Goal: Task Accomplishment & Management: Manage account settings

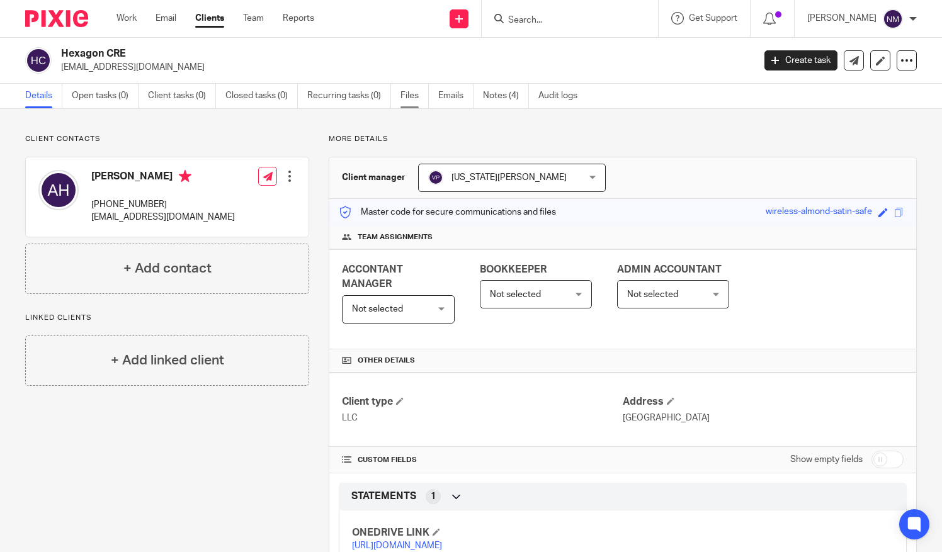
click at [404, 97] on link "Files" at bounding box center [415, 96] width 28 height 25
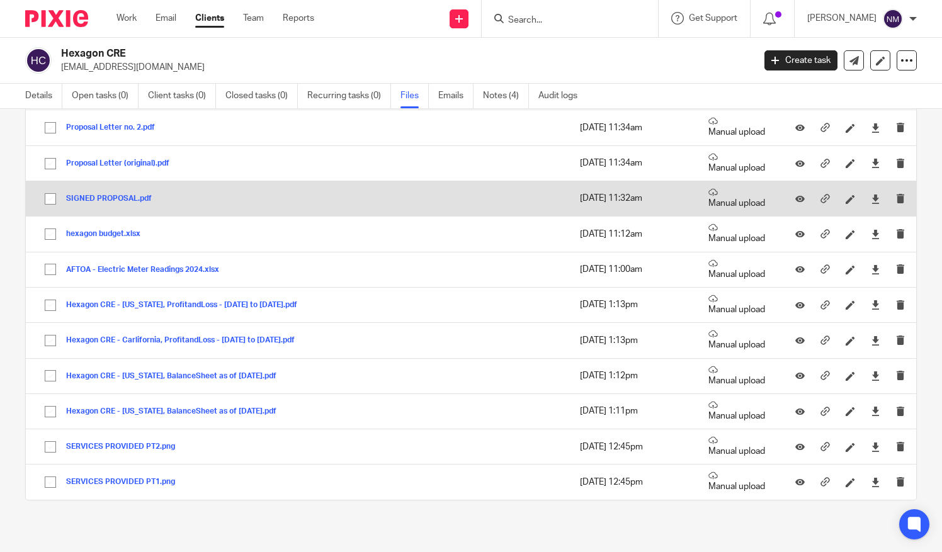
scroll to position [331, 0]
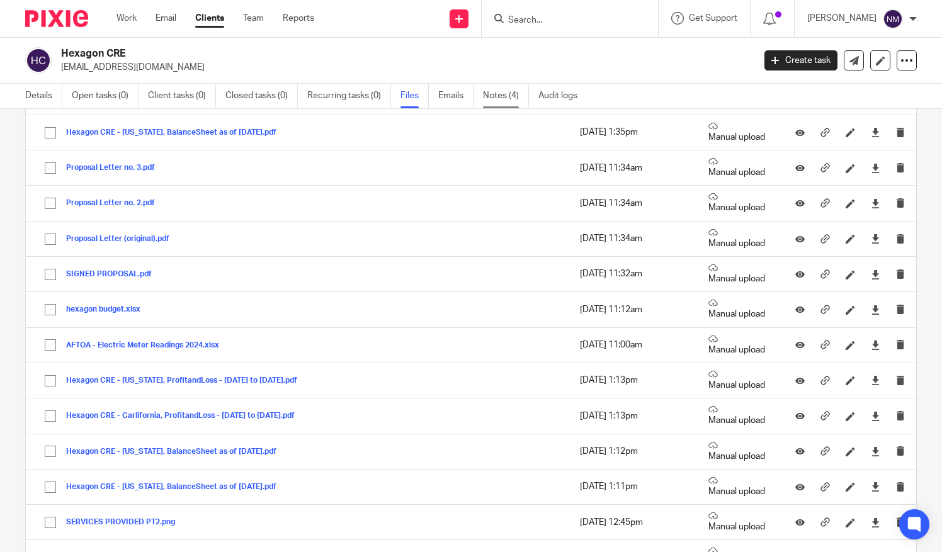
click at [499, 94] on link "Notes (4)" at bounding box center [506, 96] width 46 height 25
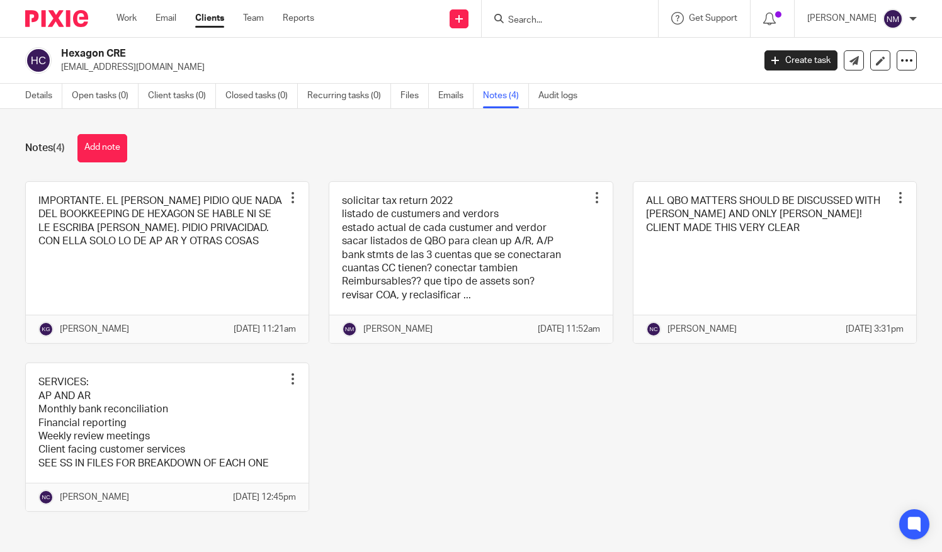
scroll to position [29, 0]
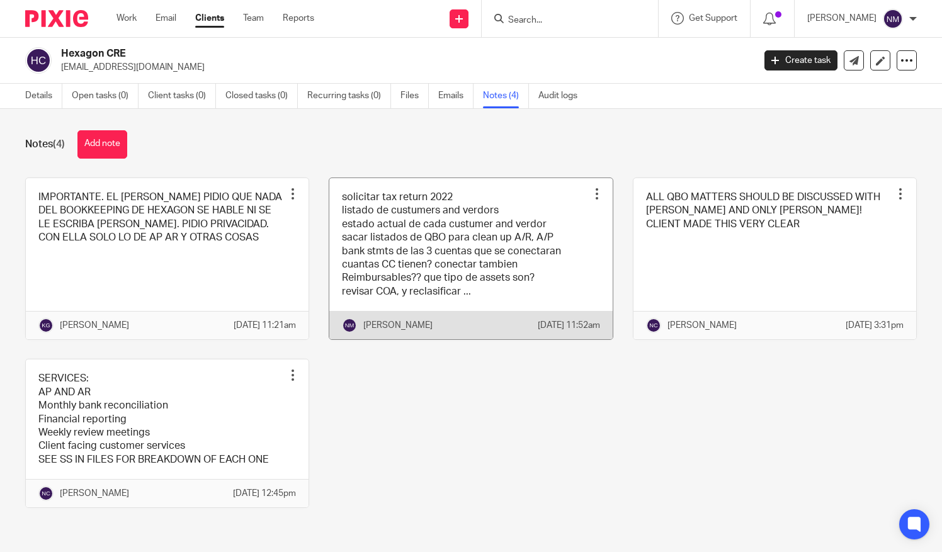
click at [559, 208] on link at bounding box center [470, 259] width 283 height 162
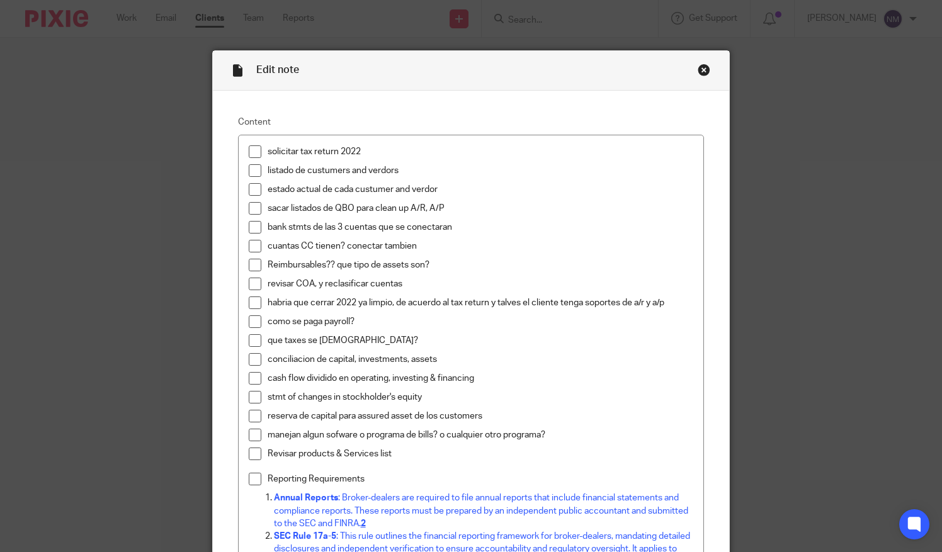
click at [698, 69] on div "Close this dialog window" at bounding box center [704, 70] width 13 height 13
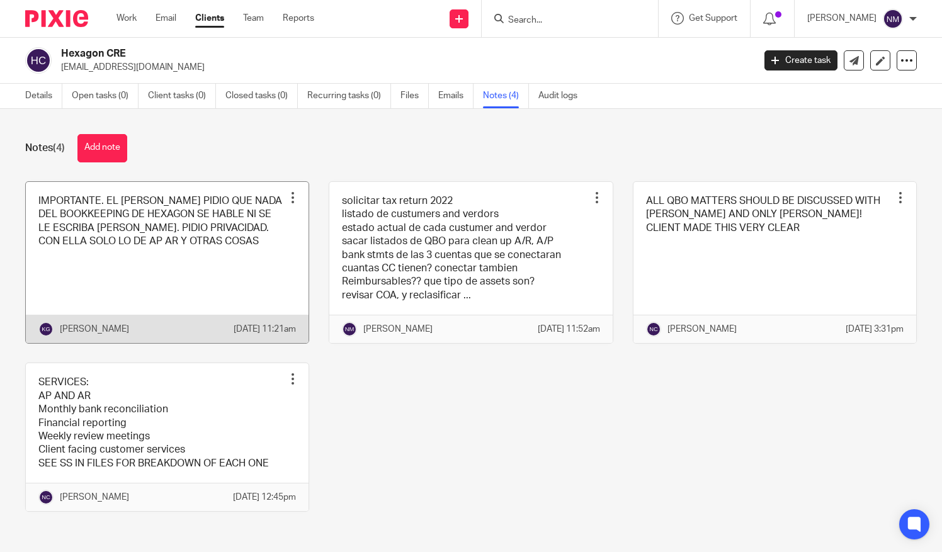
scroll to position [29, 0]
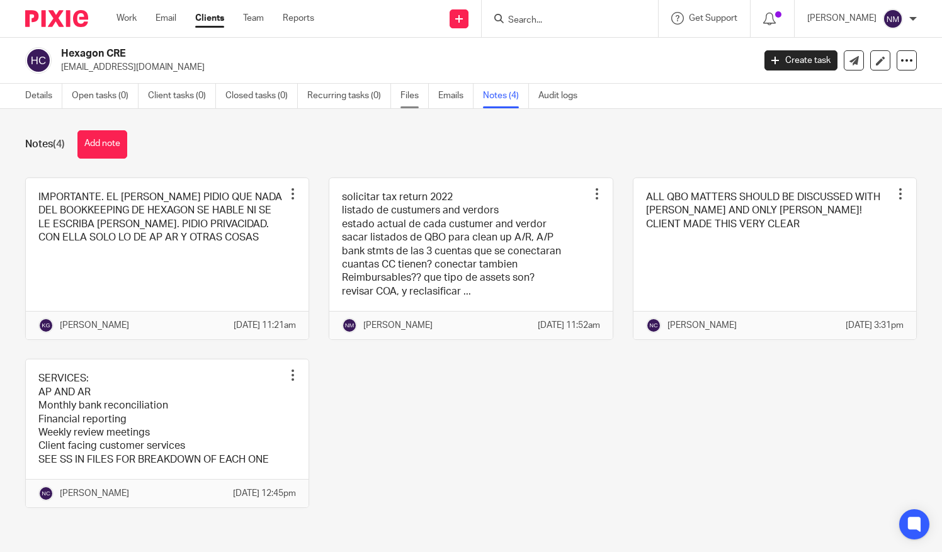
click at [403, 92] on link "Files" at bounding box center [415, 96] width 28 height 25
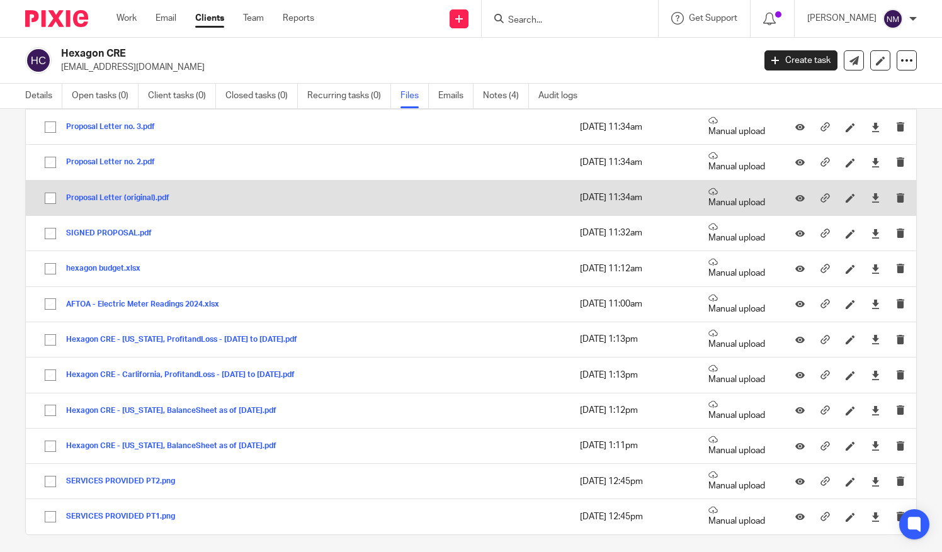
scroll to position [380, 0]
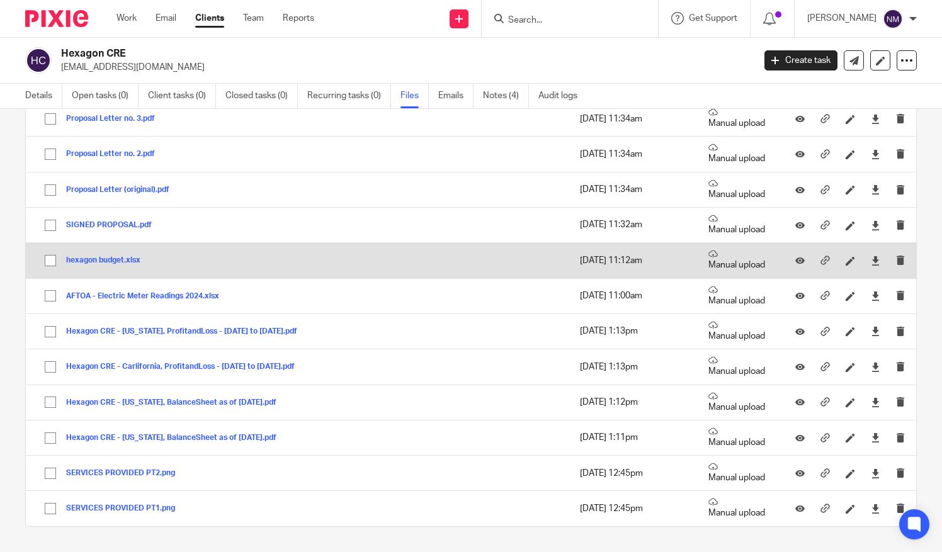
click at [101, 260] on button "hexagon budget.xlsx" at bounding box center [108, 260] width 84 height 9
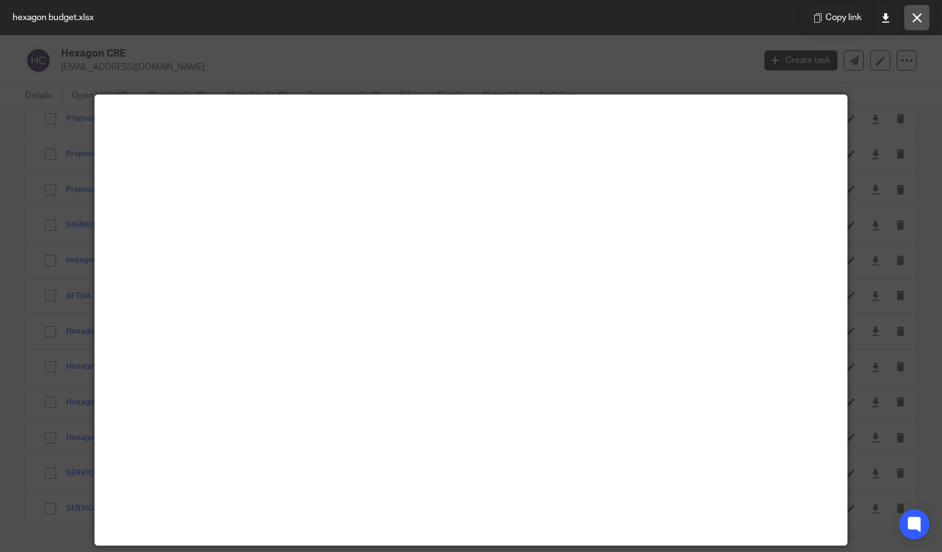
click at [916, 28] on button at bounding box center [916, 17] width 25 height 25
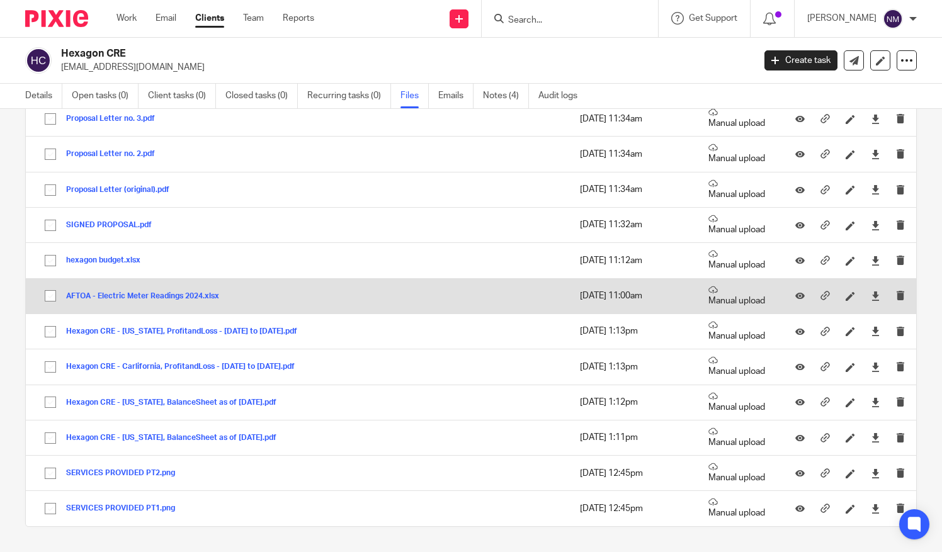
click at [164, 292] on button "AFTOA - Electric Meter Readings 2024.xlsx" at bounding box center [147, 296] width 163 height 9
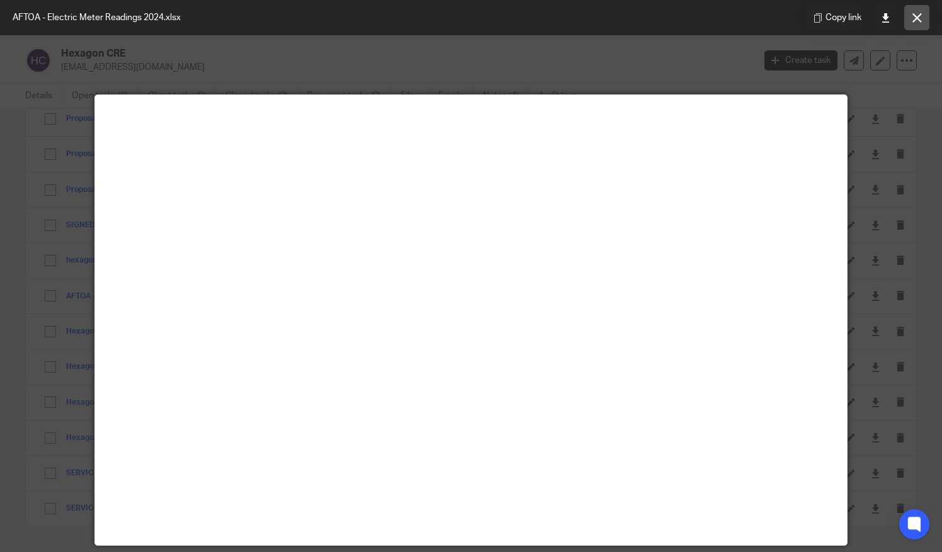
click at [918, 25] on button at bounding box center [916, 17] width 25 height 25
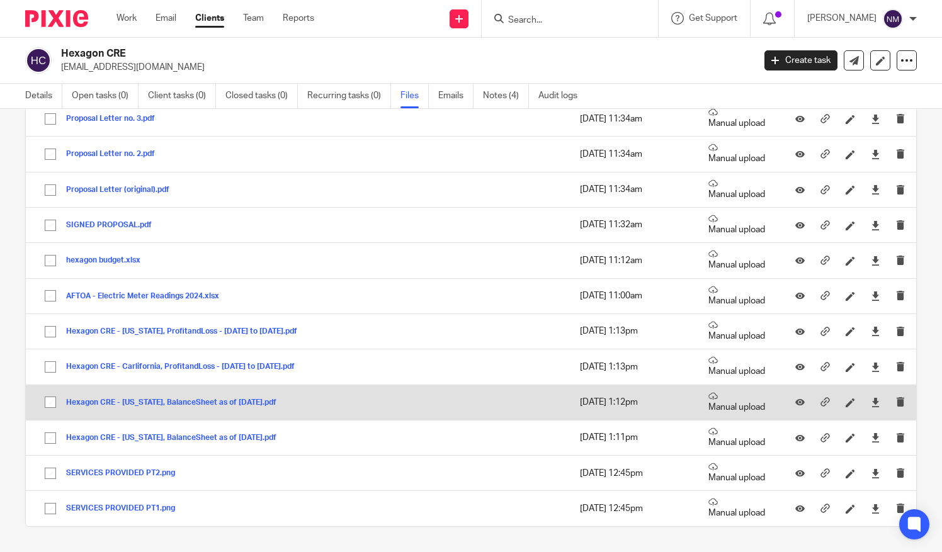
scroll to position [407, 0]
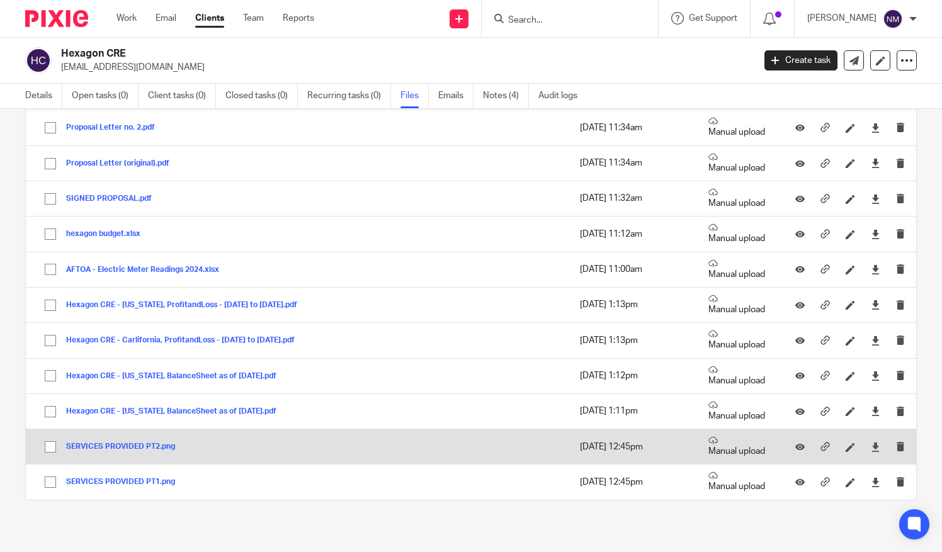
click at [114, 446] on button "SERVICES PROVIDED PT2.png" at bounding box center [125, 447] width 118 height 9
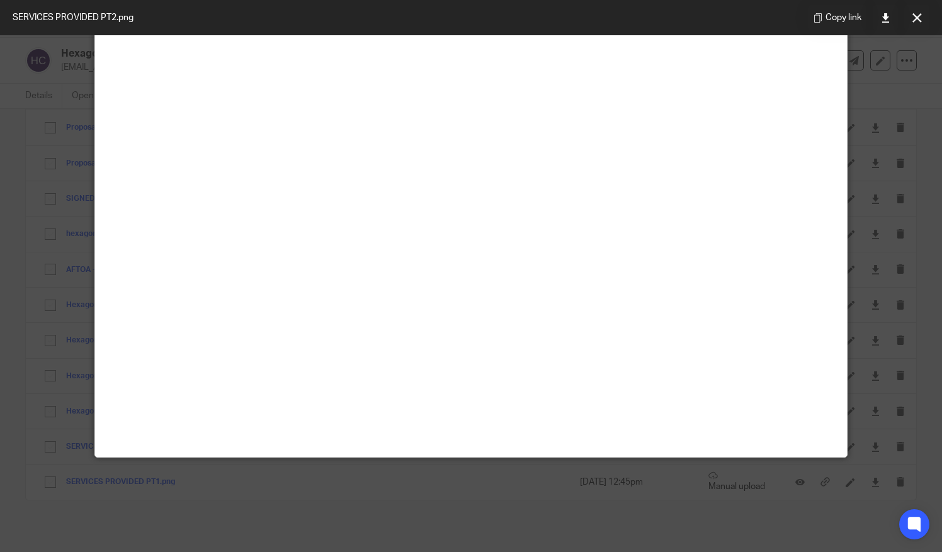
scroll to position [281, 0]
click at [916, 17] on icon at bounding box center [917, 17] width 9 height 9
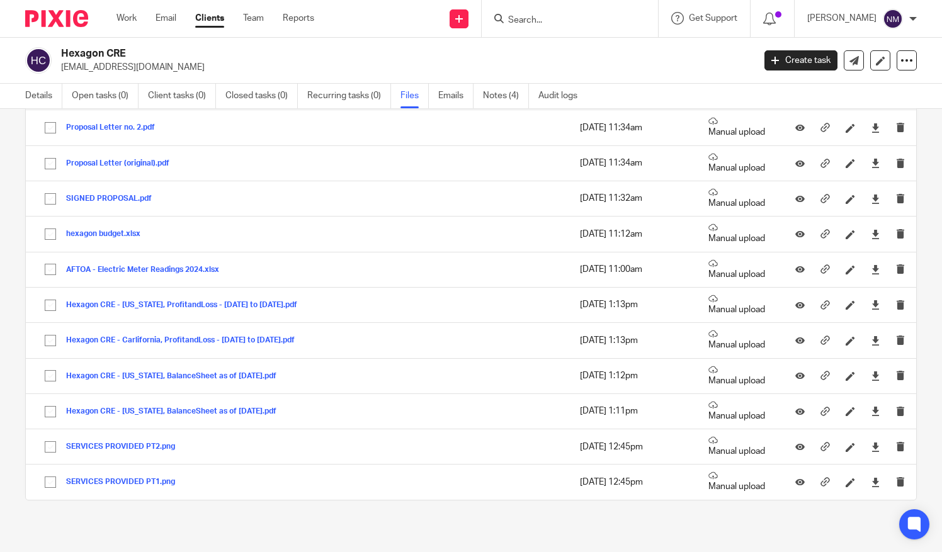
click at [270, 68] on p "[EMAIL_ADDRESS][DOMAIN_NAME]" at bounding box center [403, 67] width 685 height 13
click at [502, 91] on link "Notes (4)" at bounding box center [506, 96] width 46 height 25
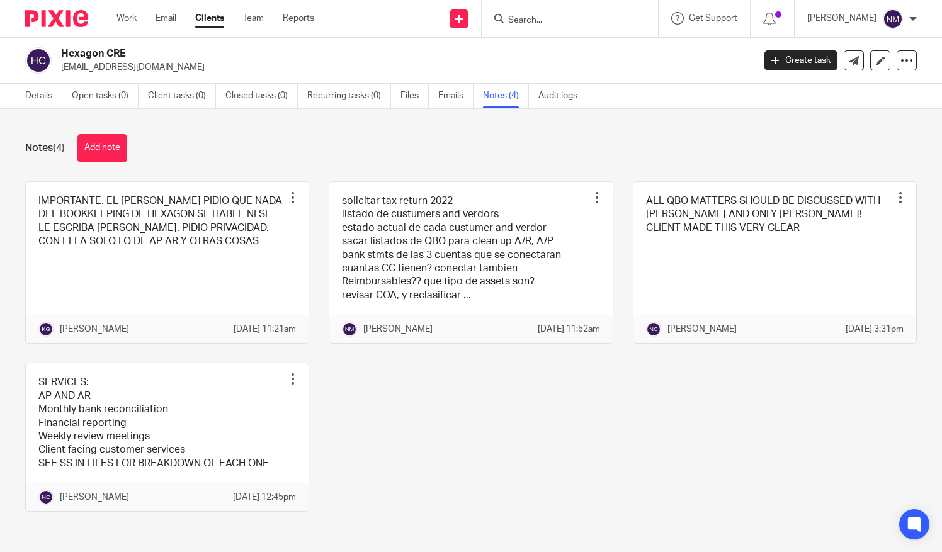
click at [557, 270] on link at bounding box center [470, 263] width 283 height 162
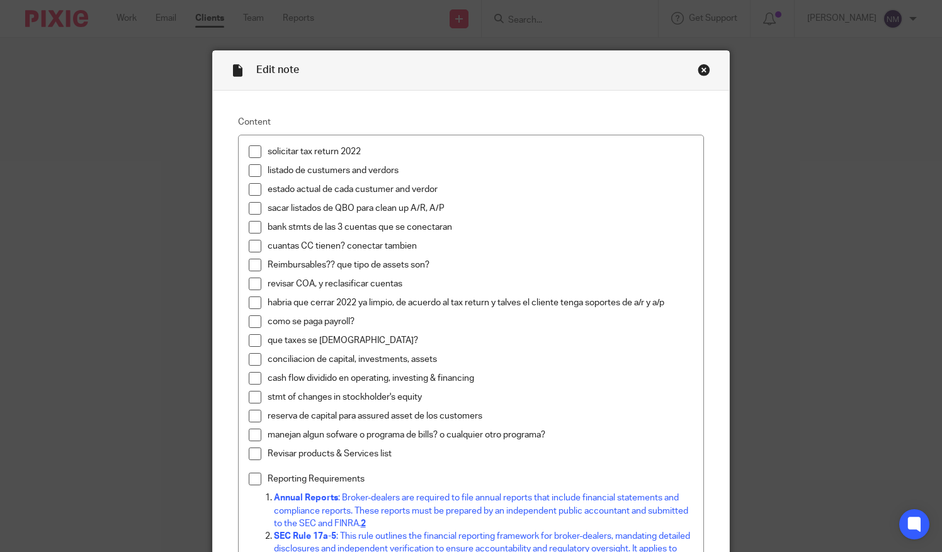
click at [700, 68] on div "Close this dialog window" at bounding box center [704, 70] width 13 height 13
drag, startPoint x: 700, startPoint y: 68, endPoint x: 677, endPoint y: 74, distance: 23.4
click at [677, 74] on div "Edit note" at bounding box center [471, 71] width 517 height 40
click at [698, 69] on div "Close this dialog window" at bounding box center [704, 70] width 13 height 13
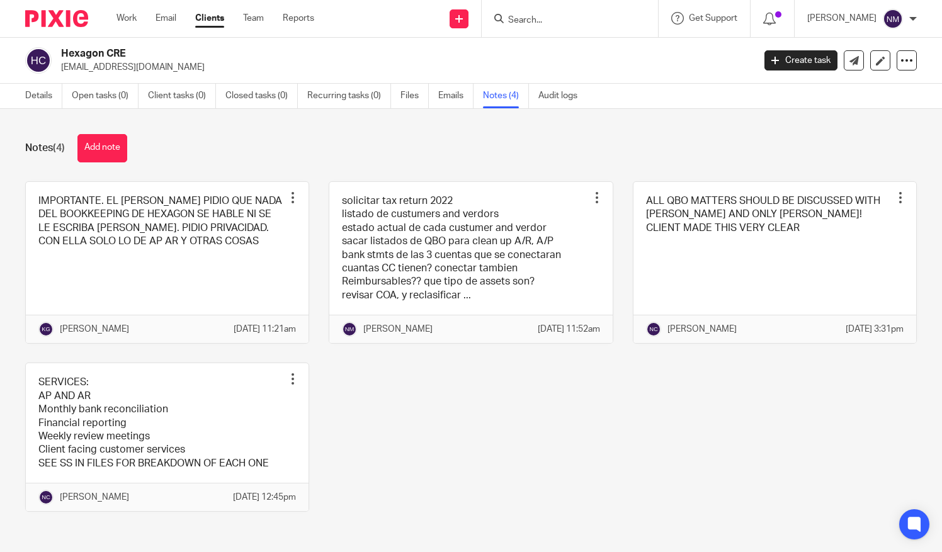
click at [258, 62] on p "[EMAIL_ADDRESS][DOMAIN_NAME]" at bounding box center [403, 67] width 685 height 13
